Goal: Use online tool/utility: Utilize a website feature to perform a specific function

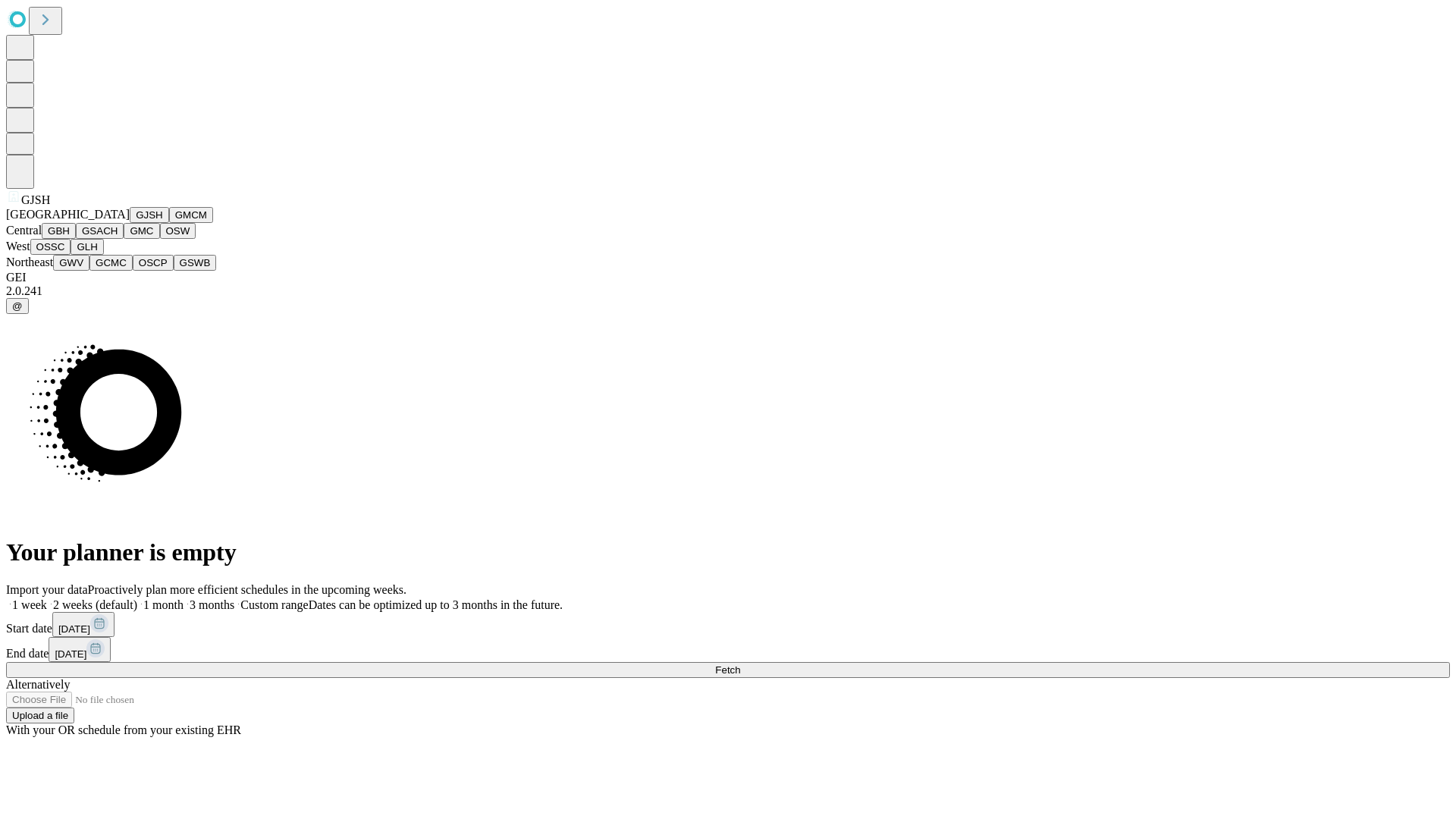
click at [130, 223] on button "GJSH" at bounding box center [149, 215] width 39 height 16
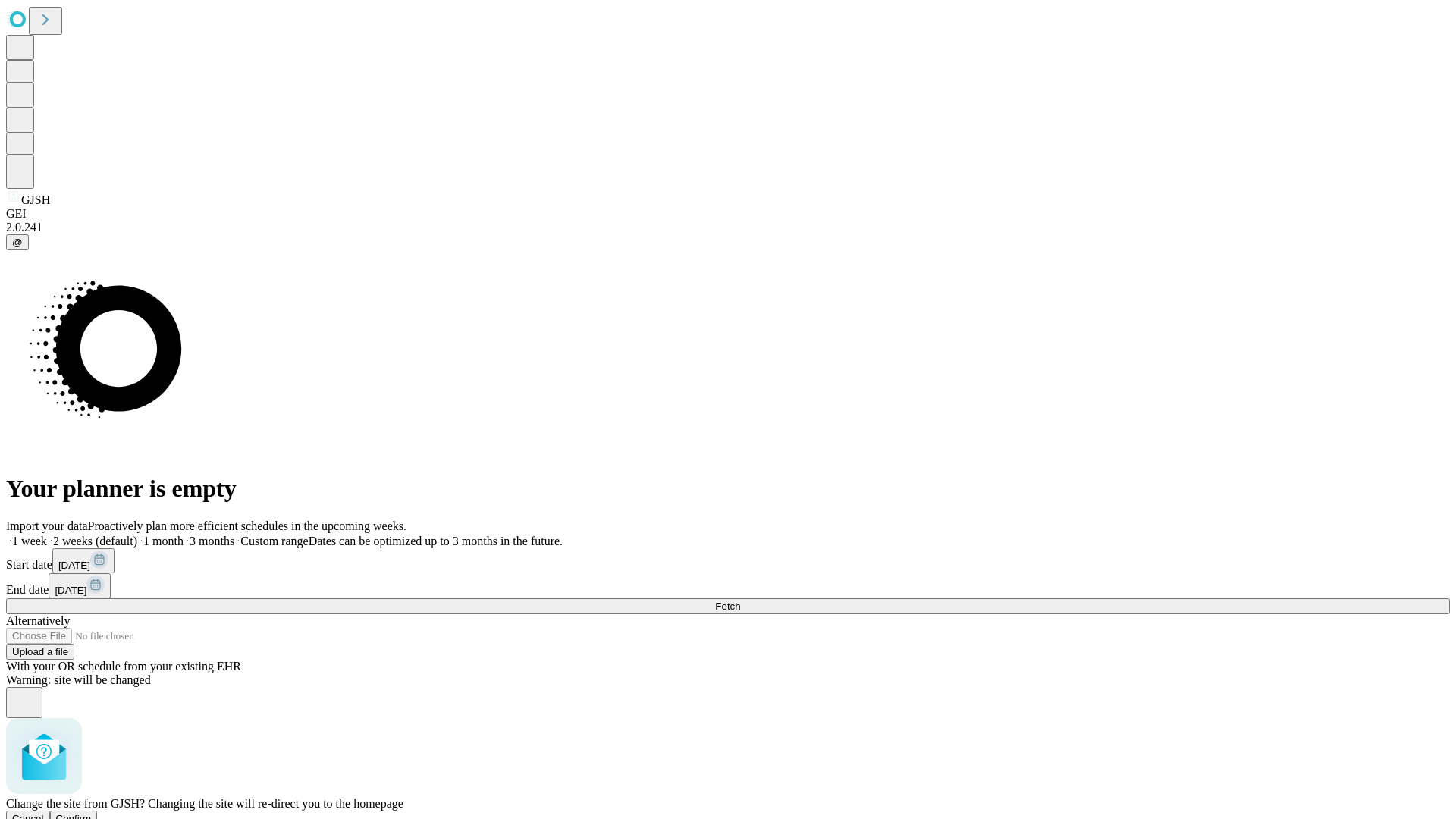
click at [92, 813] on span "Confirm" at bounding box center [73, 818] width 35 height 12
click at [183, 534] on label "1 month" at bounding box center [160, 541] width 46 height 13
click at [740, 600] on span "Fetch" at bounding box center [728, 606] width 25 height 12
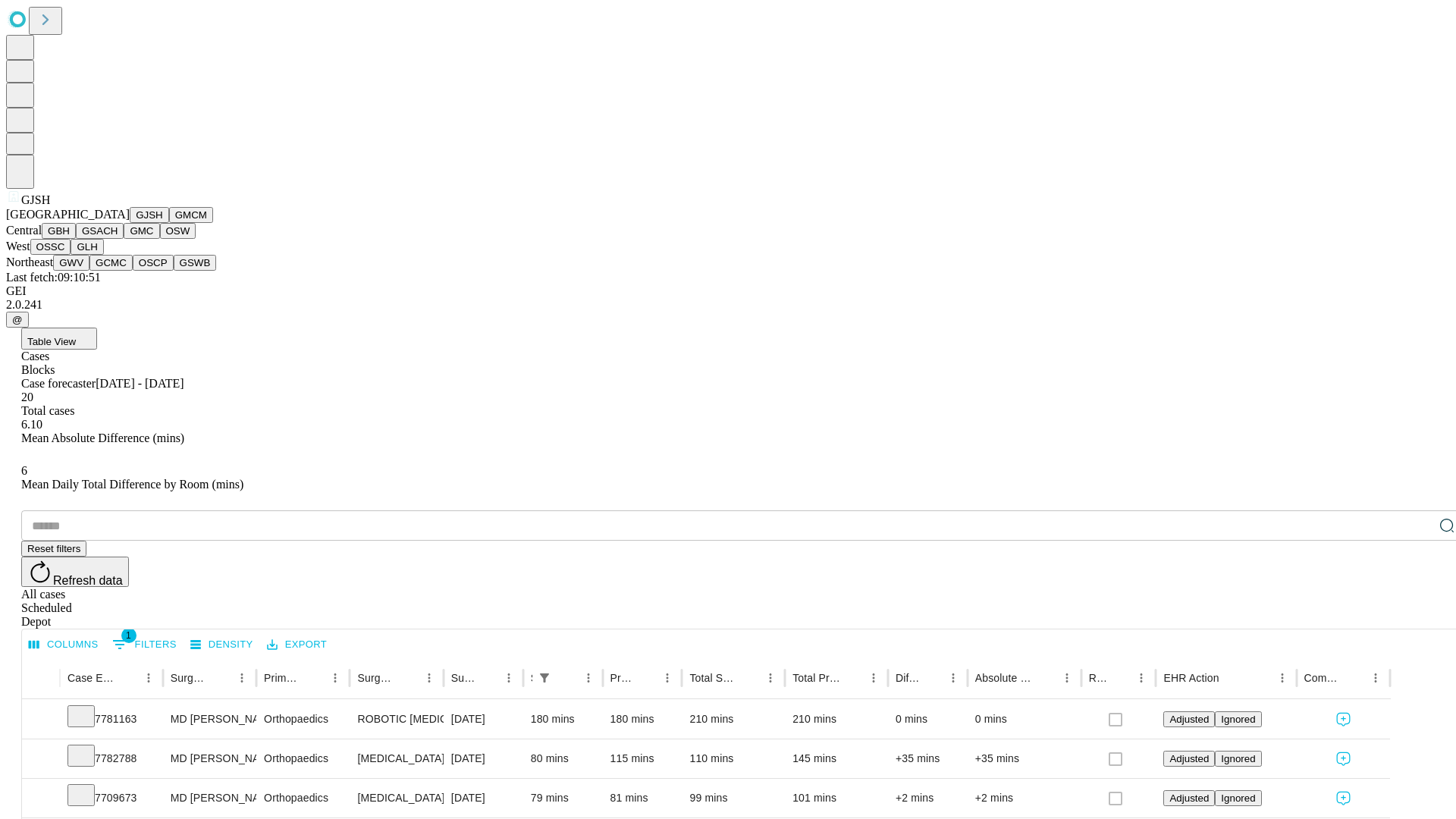
click at [169, 223] on button "GMCM" at bounding box center [191, 215] width 44 height 16
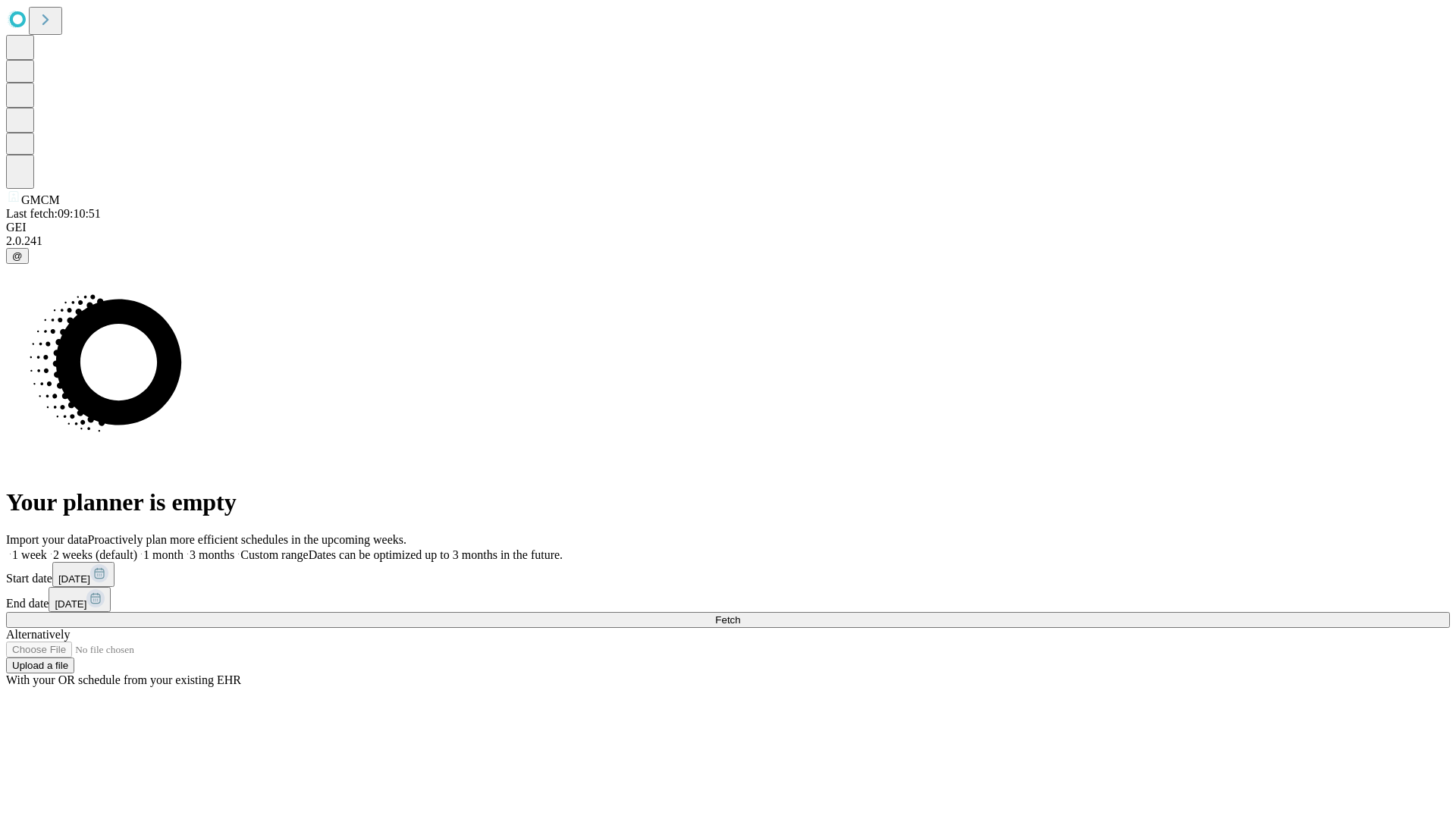
click at [183, 548] on label "1 month" at bounding box center [160, 554] width 46 height 13
click at [740, 614] on span "Fetch" at bounding box center [728, 619] width 25 height 12
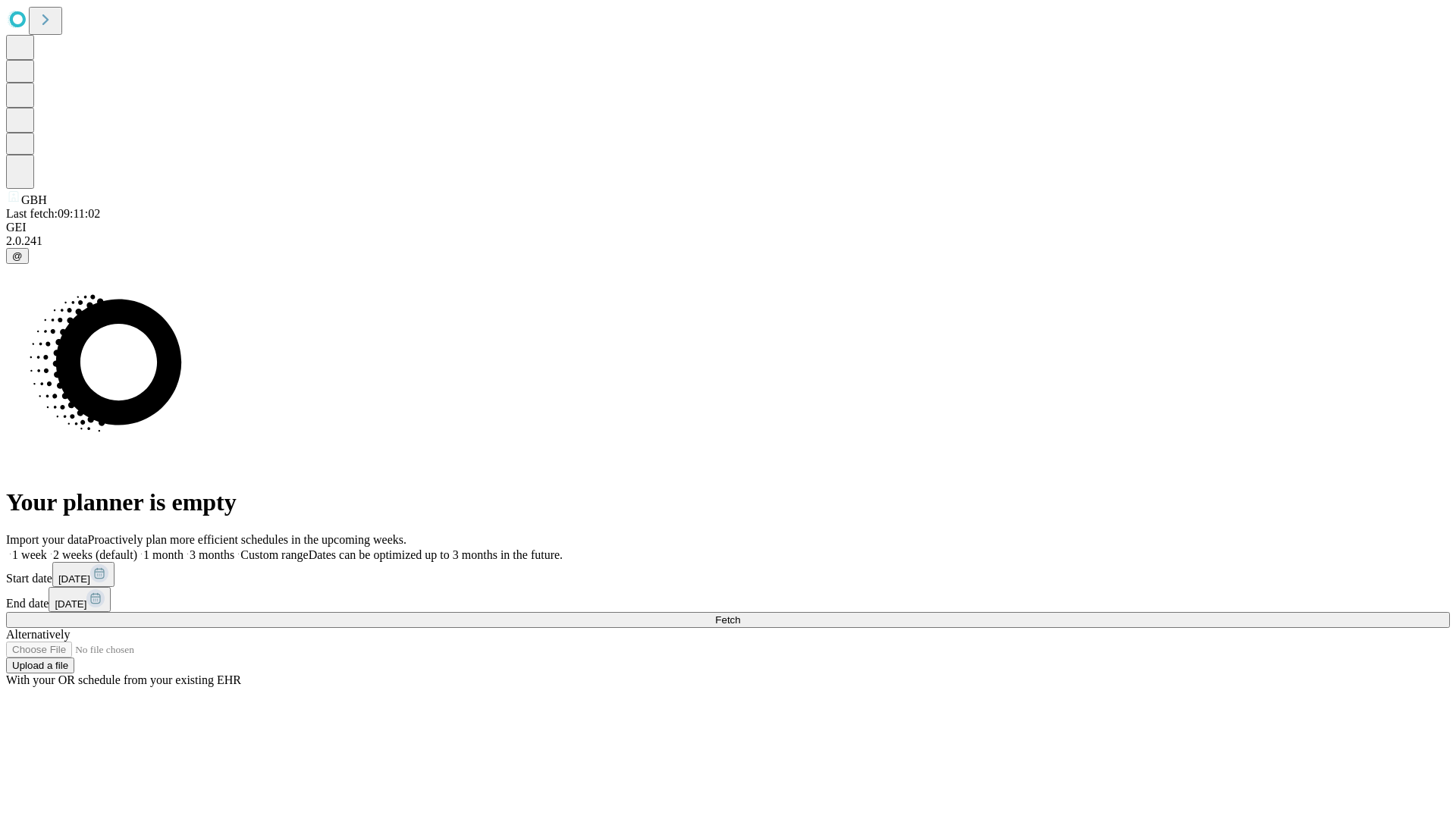
click at [183, 548] on label "1 month" at bounding box center [160, 554] width 46 height 13
click at [740, 614] on span "Fetch" at bounding box center [728, 619] width 25 height 12
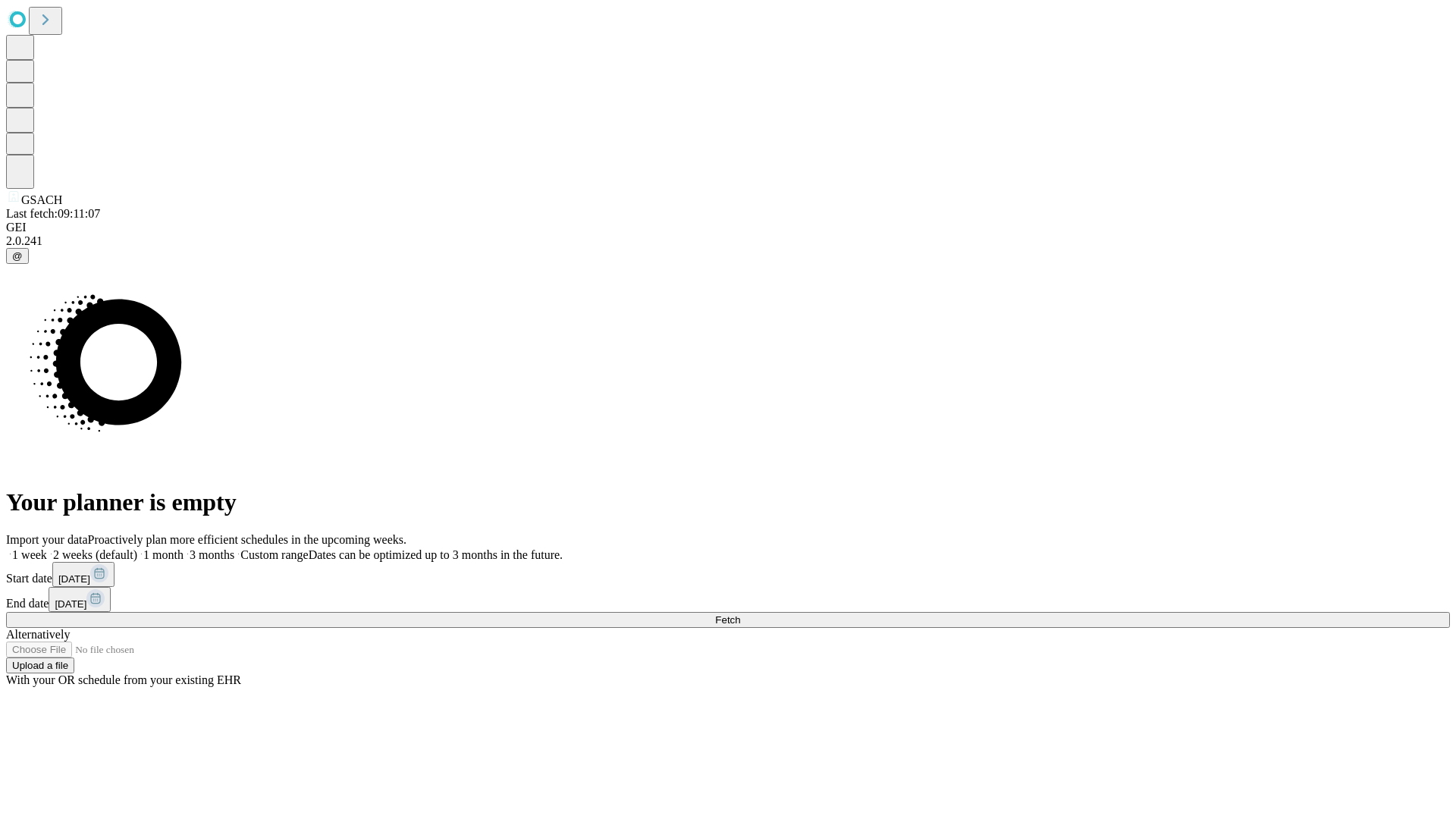
click at [183, 548] on label "1 month" at bounding box center [160, 554] width 46 height 13
click at [740, 614] on span "Fetch" at bounding box center [728, 619] width 25 height 12
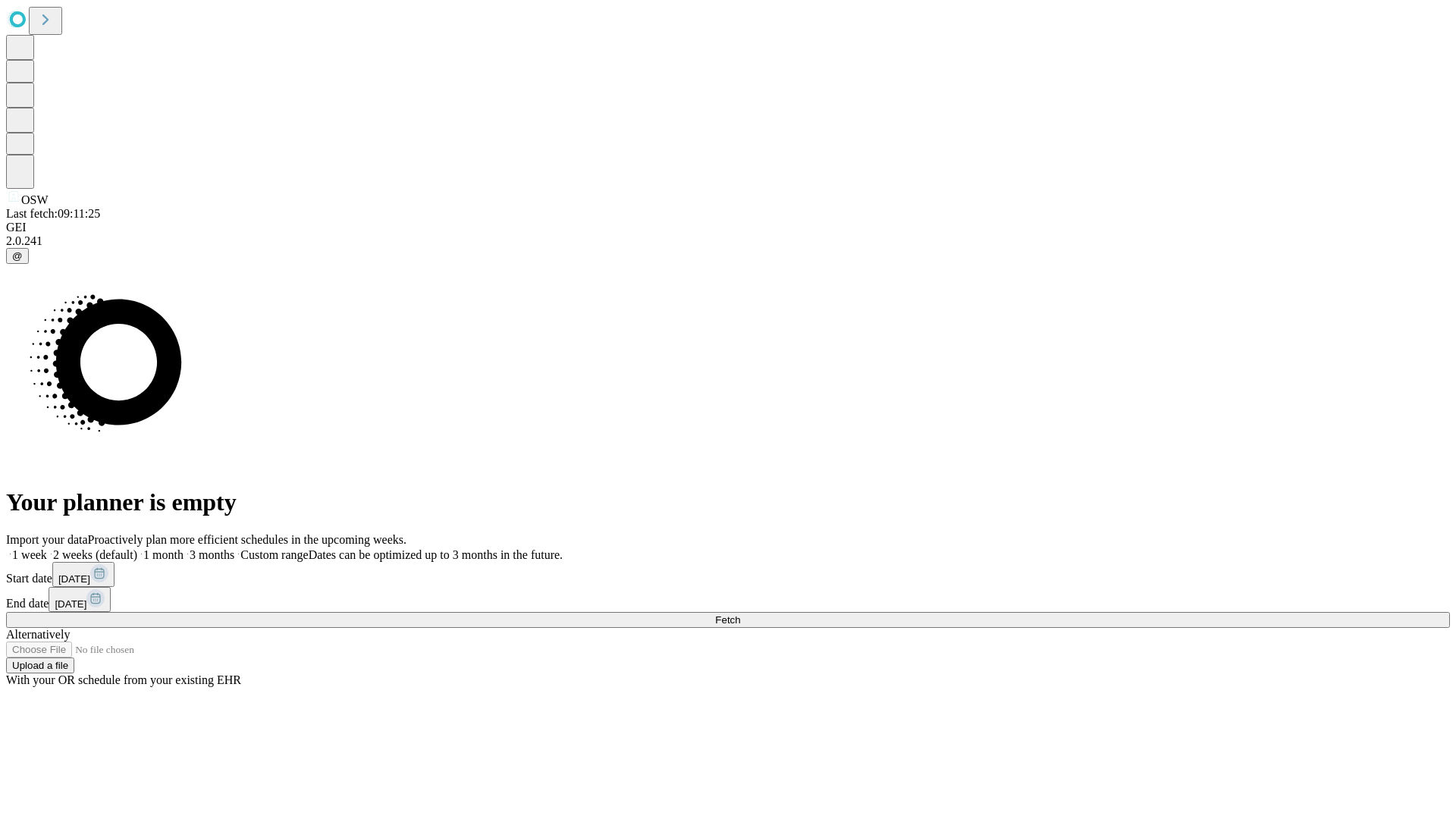
click at [740, 614] on span "Fetch" at bounding box center [728, 619] width 25 height 12
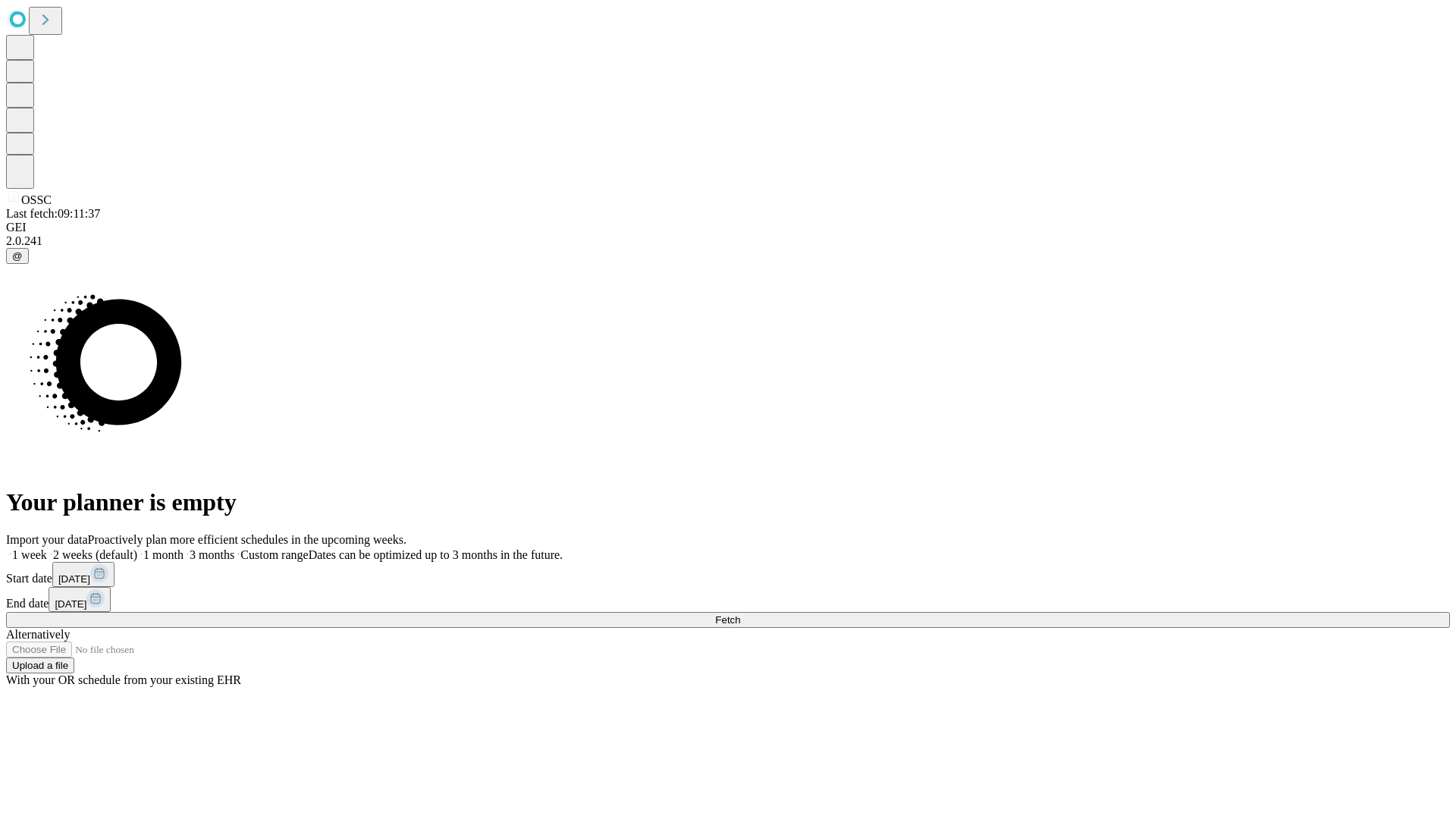
click at [183, 548] on label "1 month" at bounding box center [160, 554] width 46 height 13
click at [740, 614] on span "Fetch" at bounding box center [728, 619] width 25 height 12
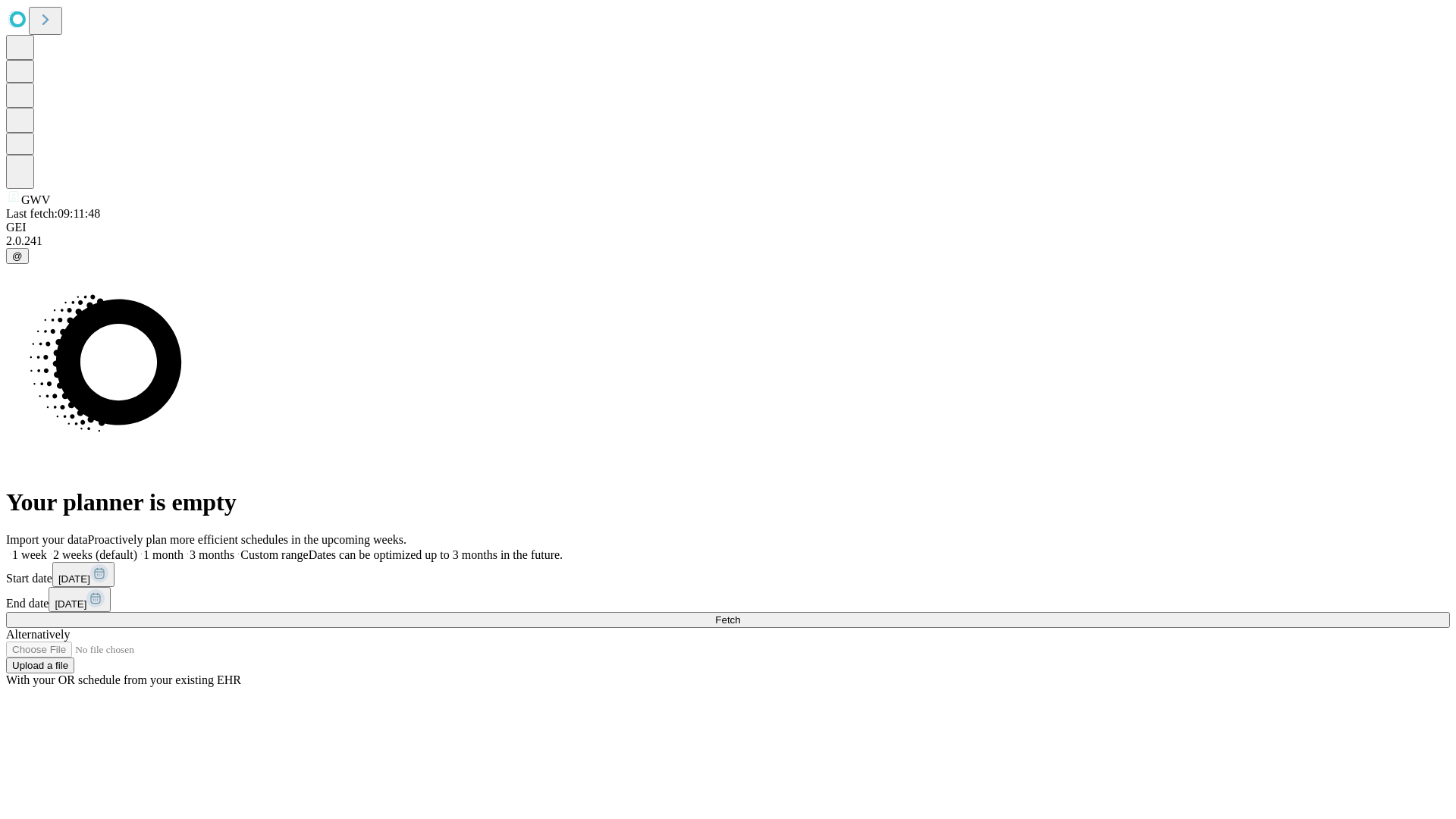
click at [183, 548] on label "1 month" at bounding box center [160, 554] width 46 height 13
click at [740, 614] on span "Fetch" at bounding box center [728, 619] width 25 height 12
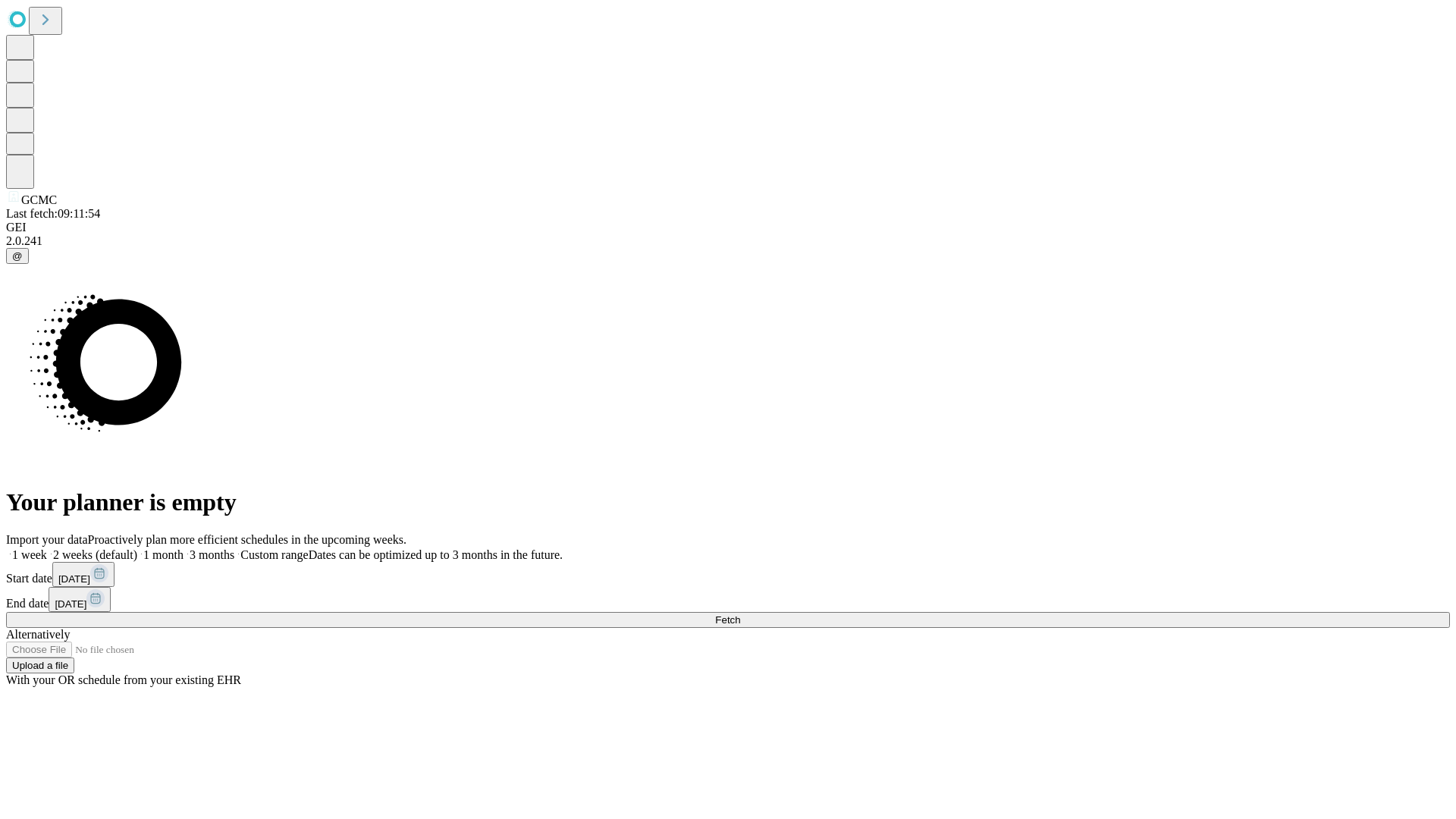
click at [740, 614] on span "Fetch" at bounding box center [728, 619] width 25 height 12
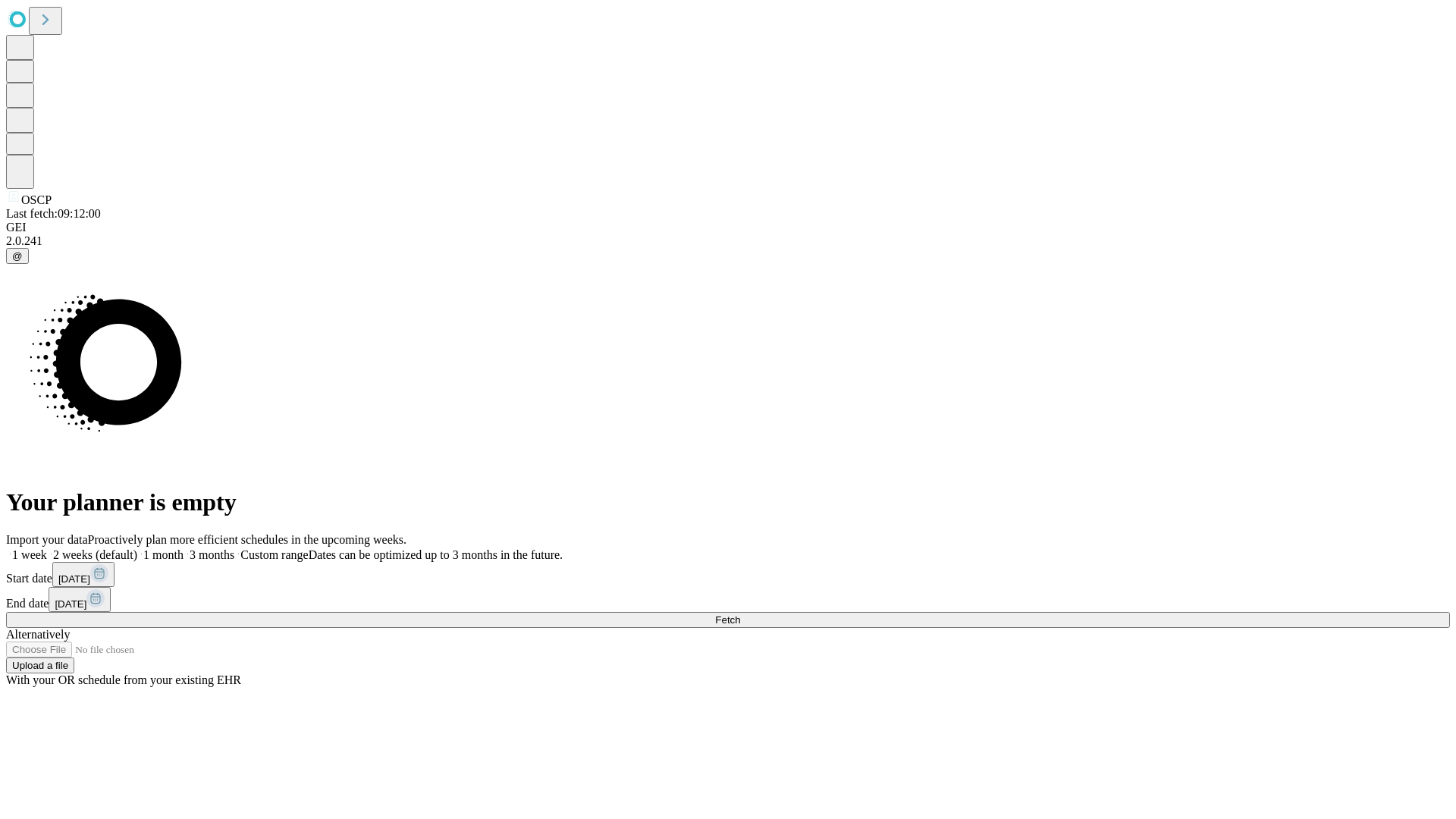
click at [183, 548] on label "1 month" at bounding box center [160, 554] width 46 height 13
click at [740, 614] on span "Fetch" at bounding box center [728, 619] width 25 height 12
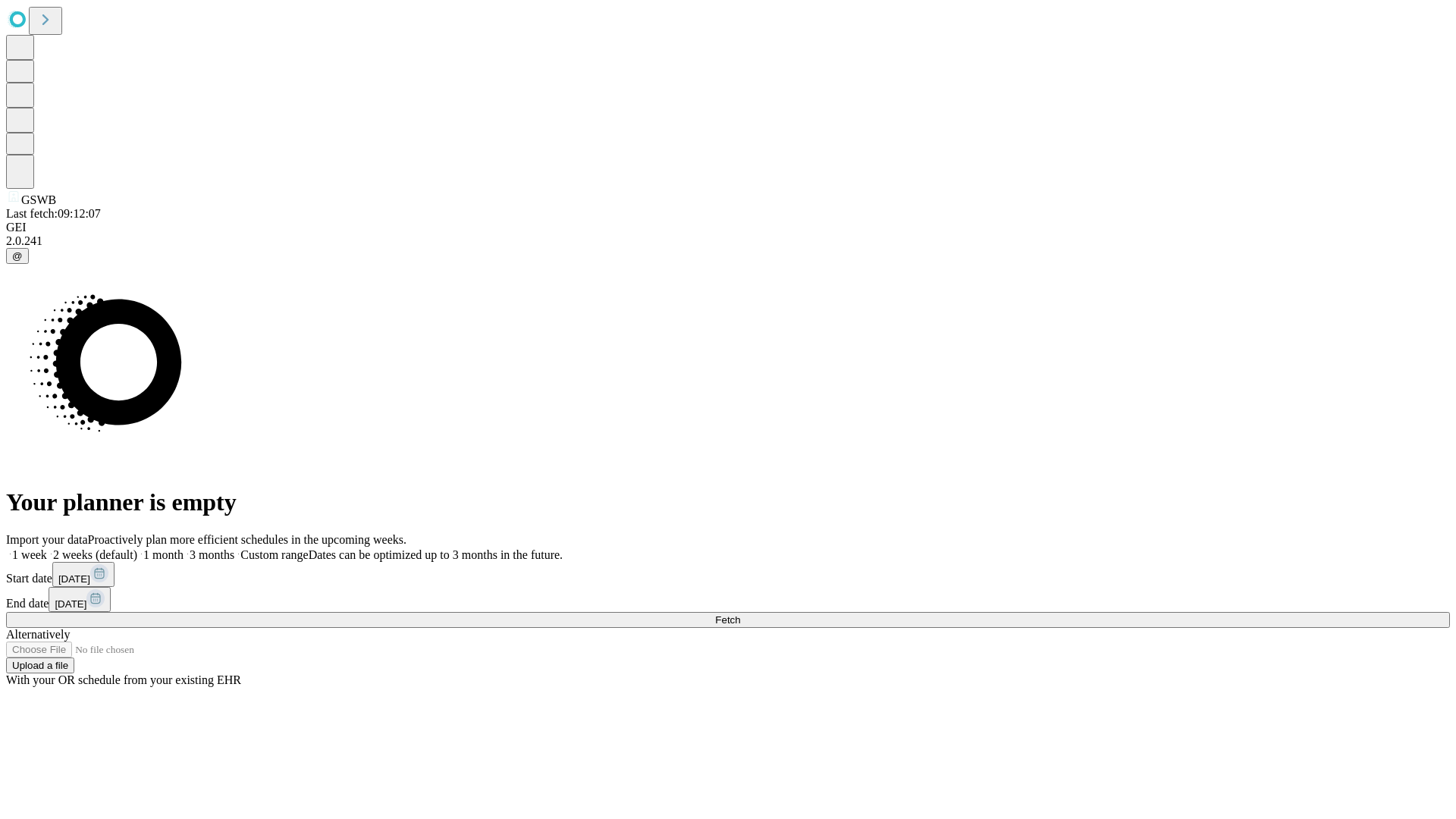
click at [183, 548] on label "1 month" at bounding box center [160, 554] width 46 height 13
click at [740, 614] on span "Fetch" at bounding box center [728, 619] width 25 height 12
